Goal: Task Accomplishment & Management: Use online tool/utility

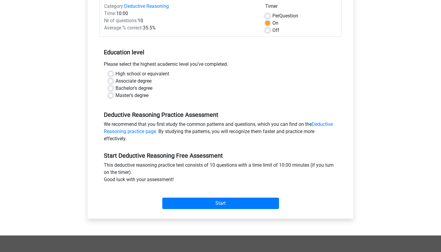
scroll to position [81, 0]
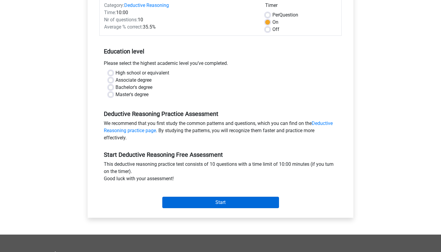
click at [206, 204] on input "Start" at bounding box center [220, 201] width 117 height 11
click at [123, 85] on label "Bachelor's degree" at bounding box center [133, 87] width 37 height 7
click at [113, 85] on input "Bachelor's degree" at bounding box center [110, 87] width 5 height 6
radio input "true"
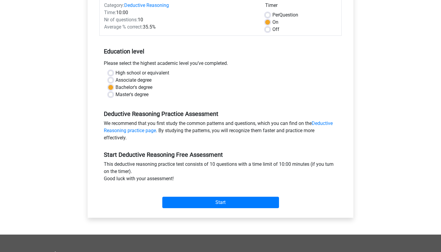
click at [116, 94] on label "Master's degree" at bounding box center [131, 94] width 33 height 7
click at [113, 94] on input "Master's degree" at bounding box center [110, 94] width 5 height 6
radio input "true"
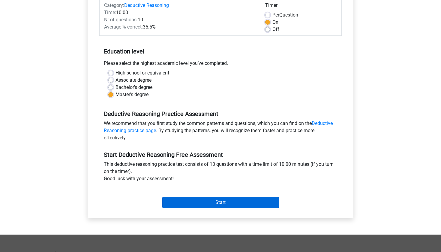
click at [195, 197] on input "Start" at bounding box center [220, 201] width 117 height 11
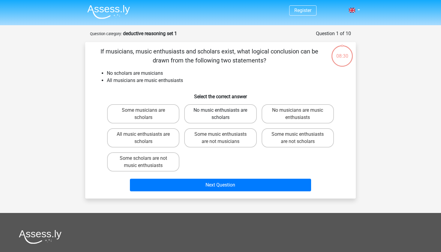
click at [201, 123] on label "No music enthusiasts are scholars" at bounding box center [220, 113] width 72 height 19
click at [220, 114] on input "No music enthusiasts are scholars" at bounding box center [222, 112] width 4 height 4
radio input "true"
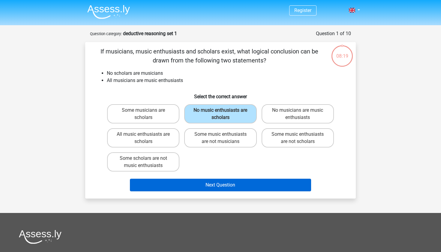
click at [188, 183] on button "Next Question" at bounding box center [220, 184] width 181 height 13
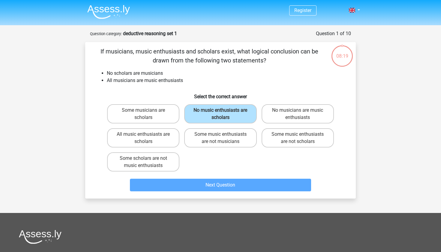
scroll to position [30, 0]
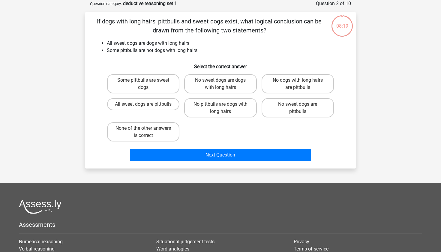
click at [253, 55] on div "If dogs with long hairs, pittbulls and sweet dogs exist, what logical conclusio…" at bounding box center [221, 90] width 266 height 147
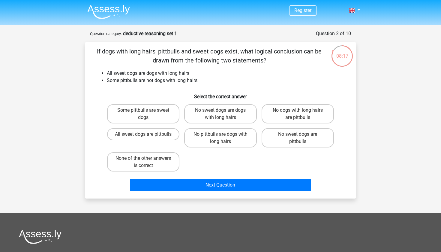
scroll to position [0, 0]
